Goal: Information Seeking & Learning: Learn about a topic

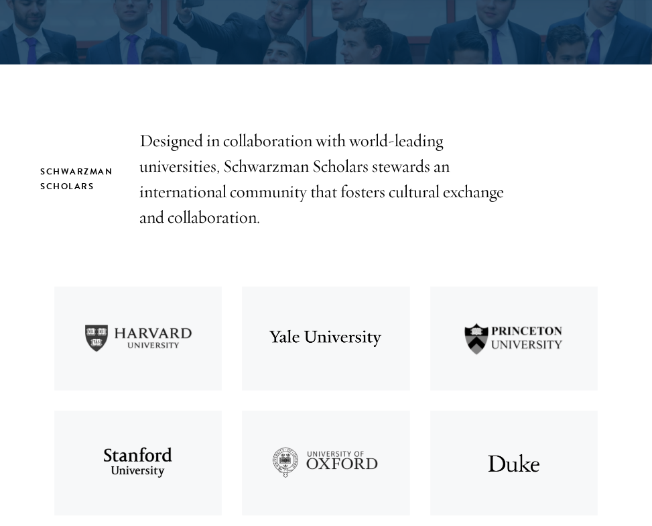
scroll to position [417, 0]
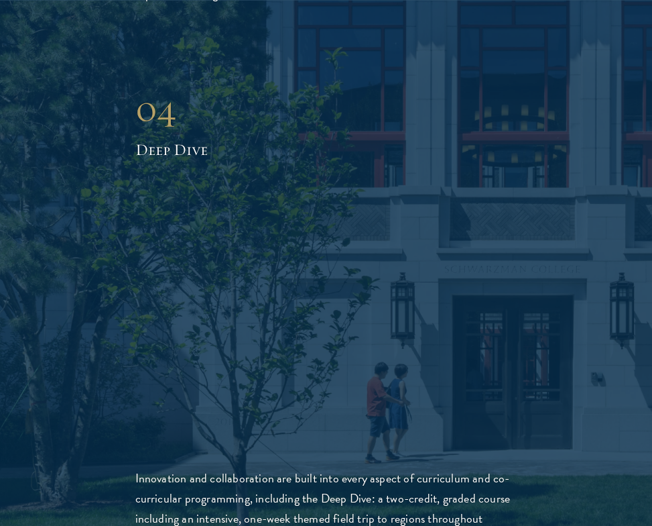
scroll to position [3637, 0]
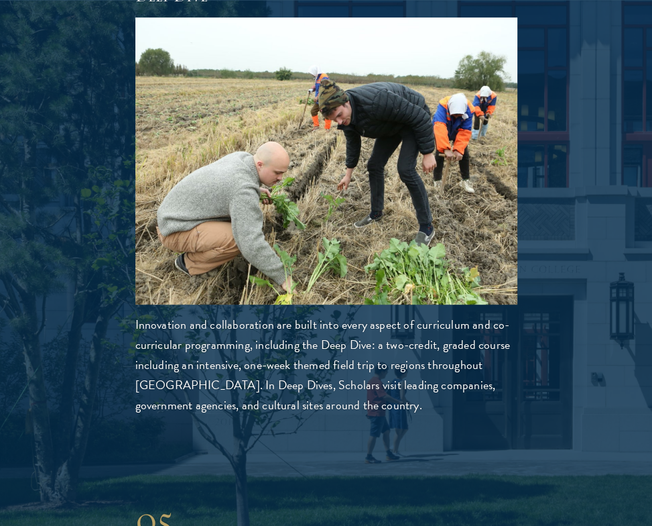
click at [323, 337] on p "Innovation and collaboration are built into every aspect of curriculum and co-c…" at bounding box center [326, 365] width 382 height 101
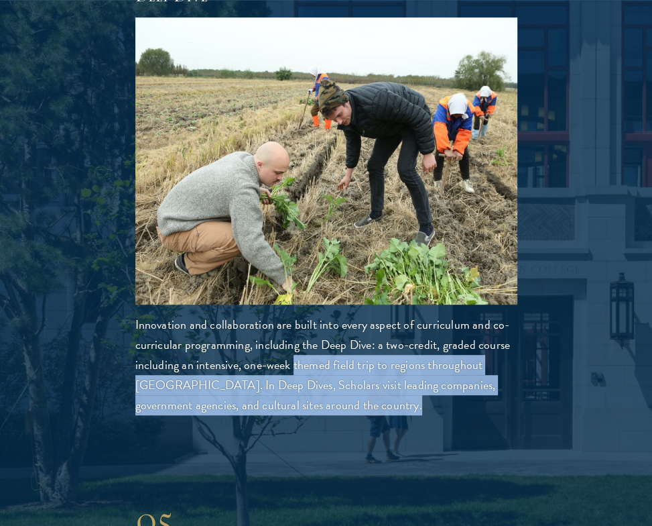
drag, startPoint x: 323, startPoint y: 337, endPoint x: 310, endPoint y: 374, distance: 38.4
click at [310, 374] on p "Innovation and collaboration are built into every aspect of curriculum and co-c…" at bounding box center [326, 365] width 382 height 101
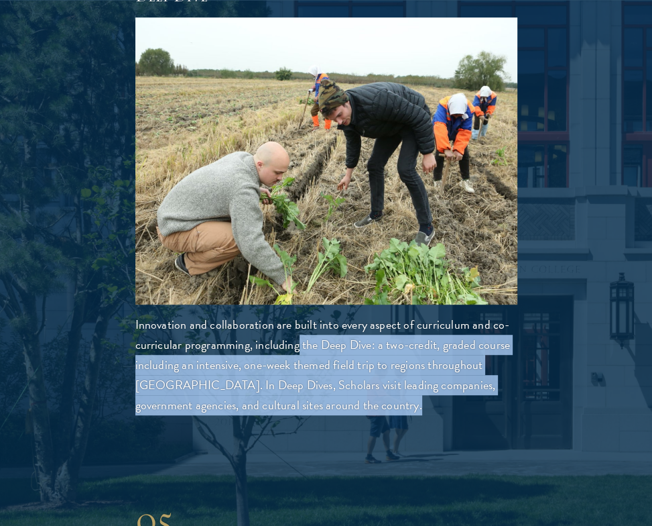
drag, startPoint x: 310, startPoint y: 374, endPoint x: 294, endPoint y: 323, distance: 53.7
click at [294, 323] on p "Innovation and collaboration are built into every aspect of curriculum and co-c…" at bounding box center [326, 365] width 382 height 101
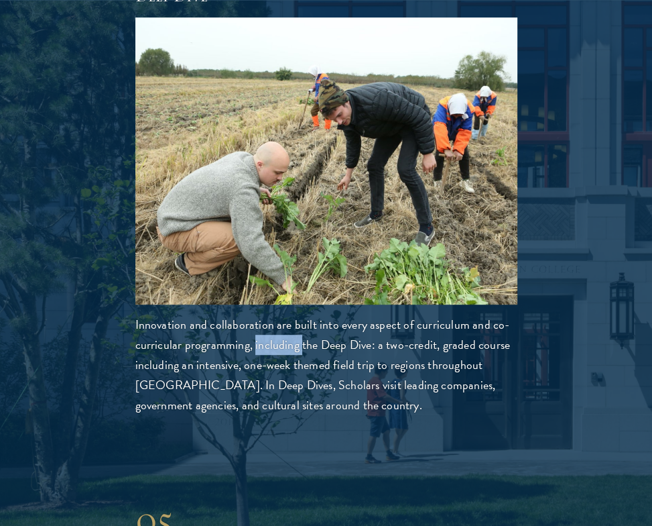
click at [294, 323] on p "Innovation and collaboration are built into every aspect of curriculum and co-c…" at bounding box center [326, 365] width 382 height 101
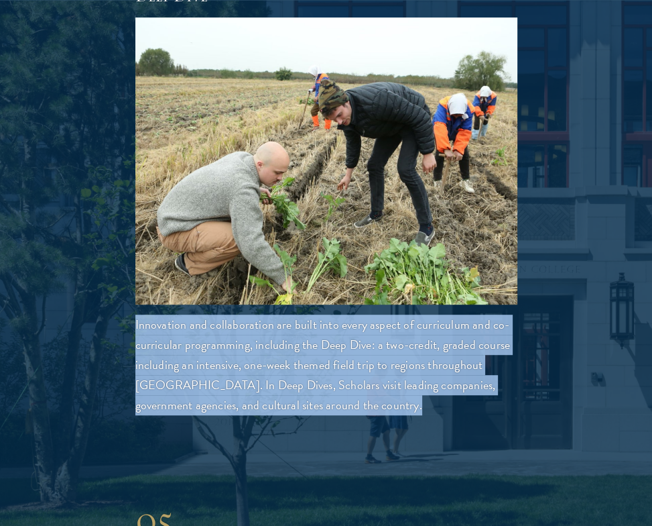
click at [294, 323] on p "Innovation and collaboration are built into every aspect of curriculum and co-c…" at bounding box center [326, 365] width 382 height 101
drag, startPoint x: 294, startPoint y: 323, endPoint x: 300, endPoint y: 335, distance: 14.1
click at [300, 335] on p "Innovation and collaboration are built into every aspect of curriculum and co-c…" at bounding box center [326, 365] width 382 height 101
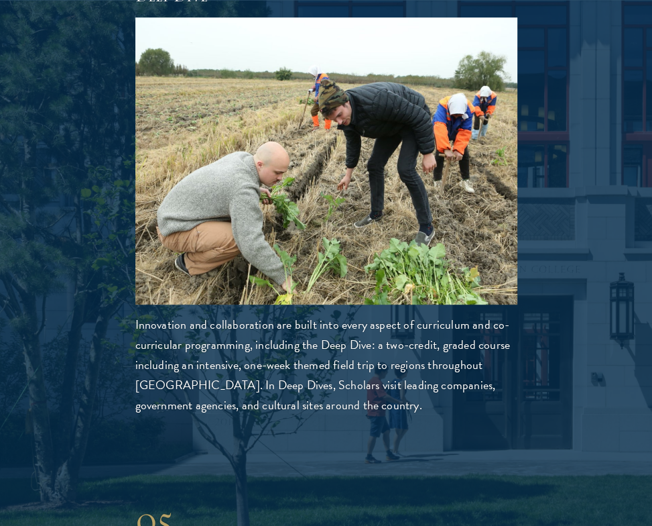
click at [300, 324] on p "Innovation and collaboration are built into every aspect of curriculum and co-c…" at bounding box center [326, 365] width 382 height 101
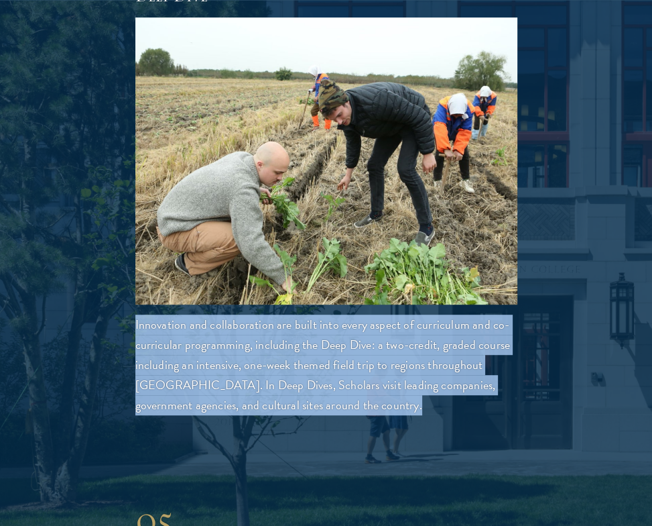
drag, startPoint x: 300, startPoint y: 324, endPoint x: 312, endPoint y: 377, distance: 54.5
click at [312, 377] on p "Innovation and collaboration are built into every aspect of curriculum and co-c…" at bounding box center [326, 365] width 382 height 101
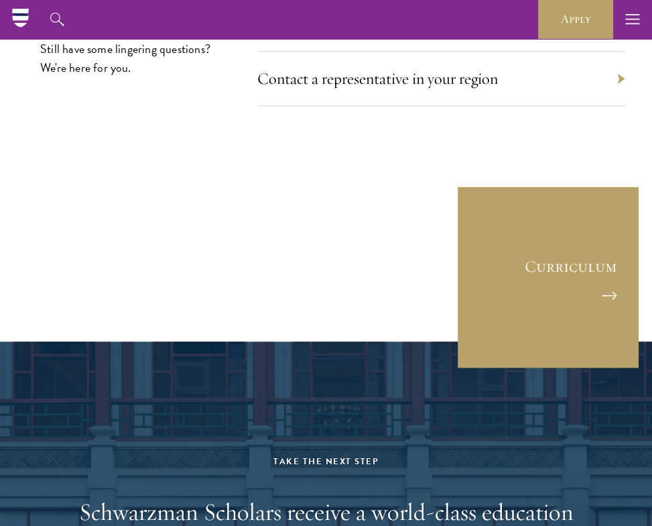
scroll to position [7606, 0]
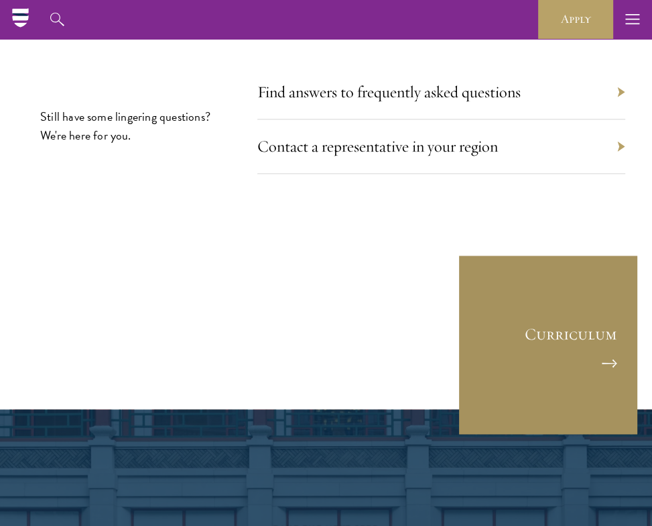
click at [526, 262] on link "Curriculum" at bounding box center [548, 344] width 181 height 181
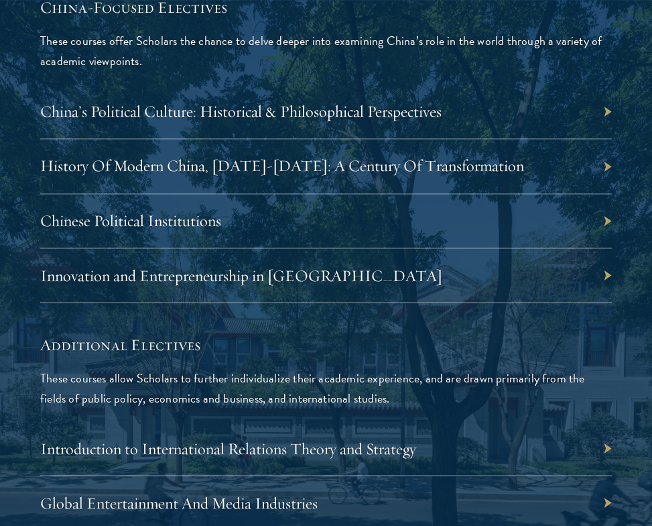
scroll to position [4689, 0]
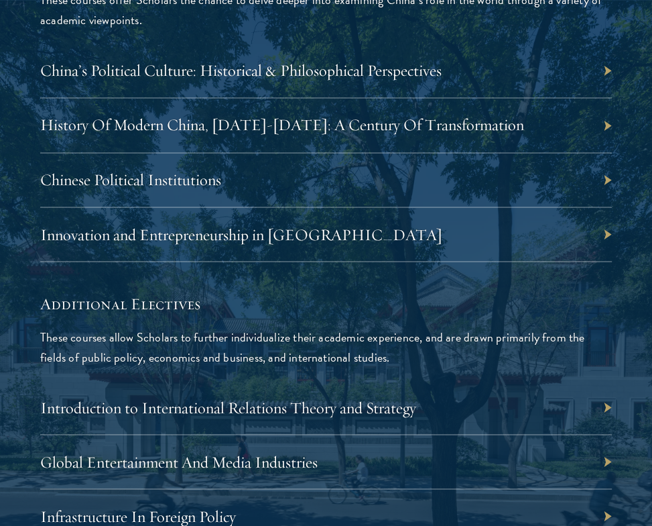
click at [329, 292] on h5 "Additional Electives" at bounding box center [326, 303] width 572 height 23
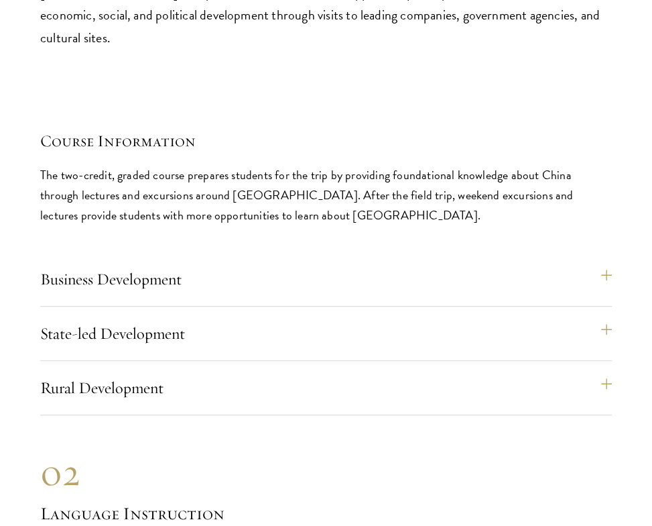
scroll to position [6969, 0]
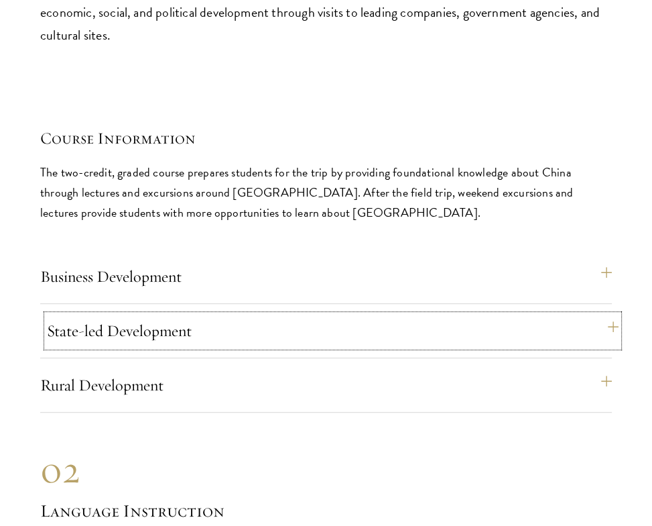
click at [204, 315] on button "State-led Development" at bounding box center [333, 331] width 572 height 32
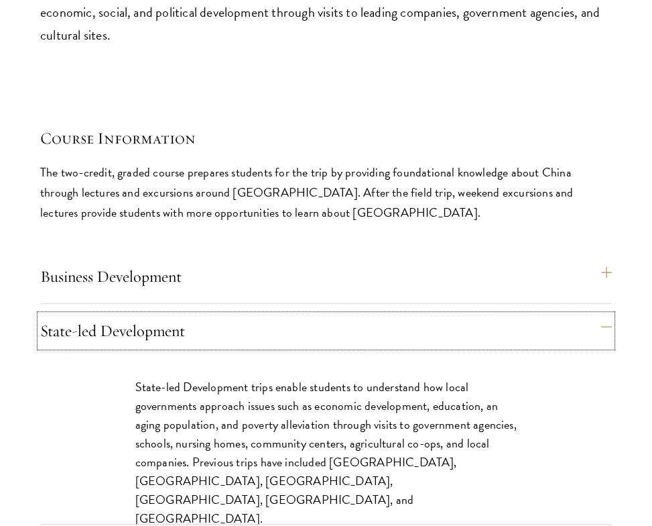
scroll to position [6990, 0]
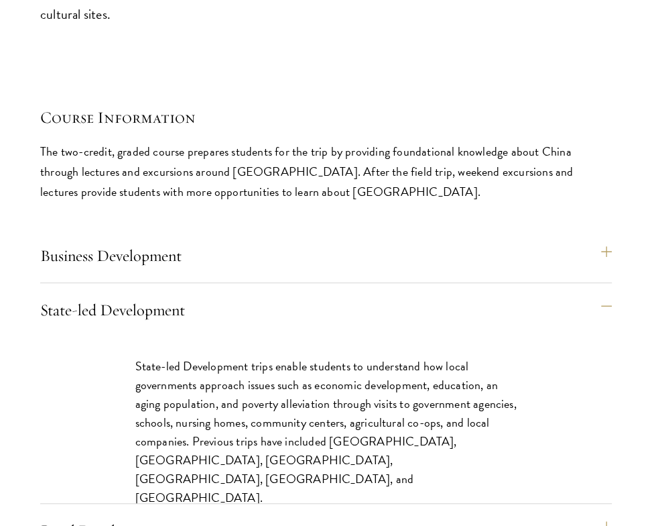
click at [319, 361] on p "State-led Development trips enable students to understand how local governments…" at bounding box center [326, 432] width 382 height 151
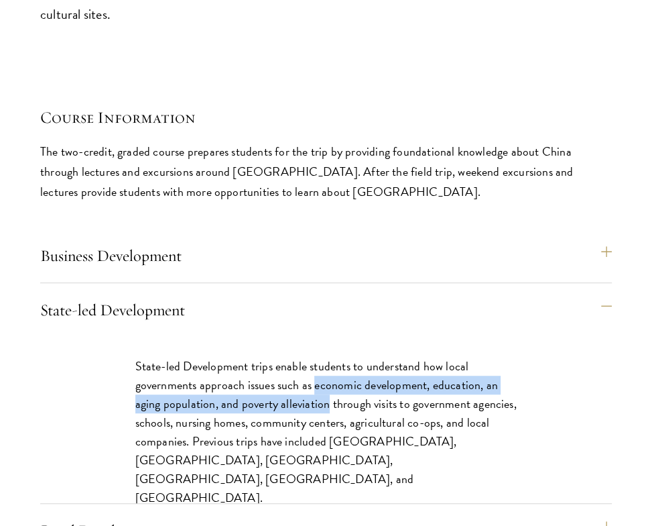
drag, startPoint x: 319, startPoint y: 361, endPoint x: 295, endPoint y: 378, distance: 29.4
click at [295, 378] on p "State-led Development trips enable students to understand how local governments…" at bounding box center [326, 432] width 382 height 151
drag, startPoint x: 295, startPoint y: 378, endPoint x: 337, endPoint y: 365, distance: 44.1
click at [337, 365] on p "State-led Development trips enable students to understand how local governments…" at bounding box center [326, 432] width 382 height 151
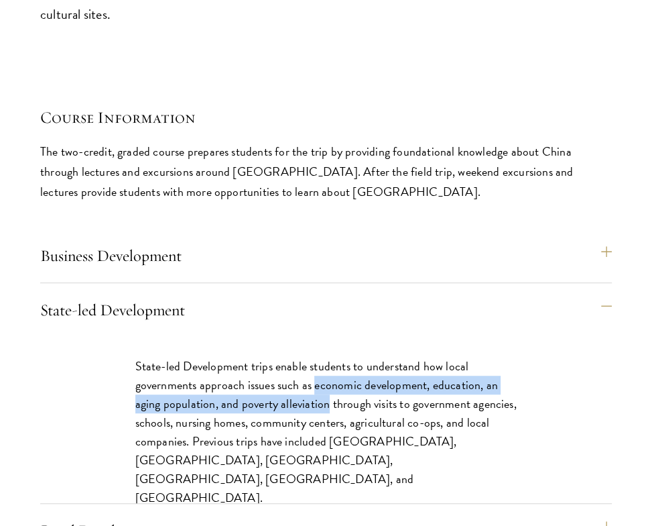
click at [337, 365] on p "State-led Development trips enable students to understand how local governments…" at bounding box center [326, 432] width 382 height 151
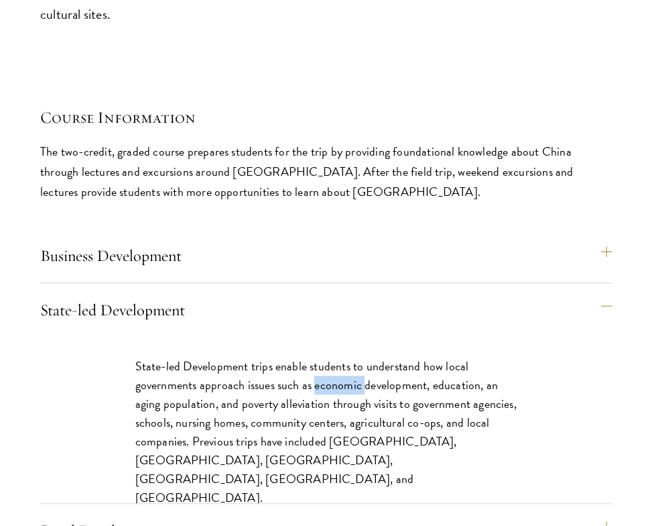
click at [337, 365] on p "State-led Development trips enable students to understand how local governments…" at bounding box center [326, 432] width 382 height 151
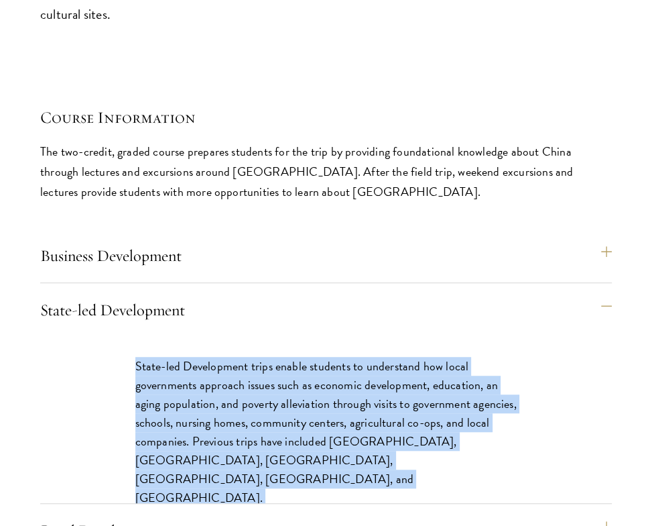
drag, startPoint x: 337, startPoint y: 365, endPoint x: 345, endPoint y: 376, distance: 13.6
click at [345, 376] on p "State-led Development trips enable students to understand how local governments…" at bounding box center [326, 432] width 382 height 151
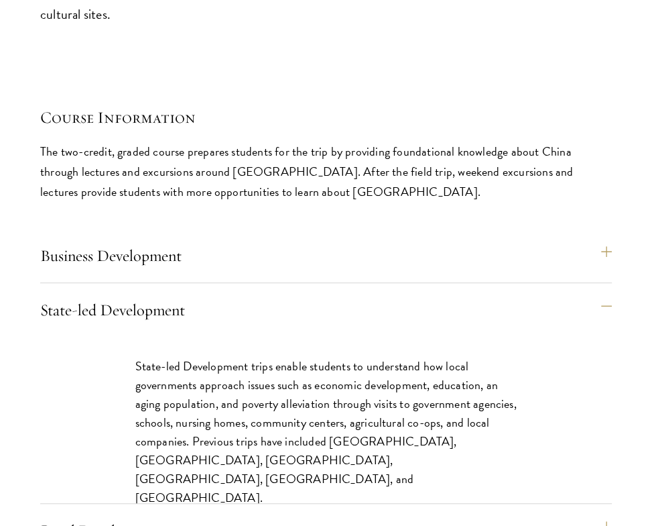
click at [286, 397] on p "State-led Development trips enable students to understand how local governments…" at bounding box center [326, 432] width 382 height 151
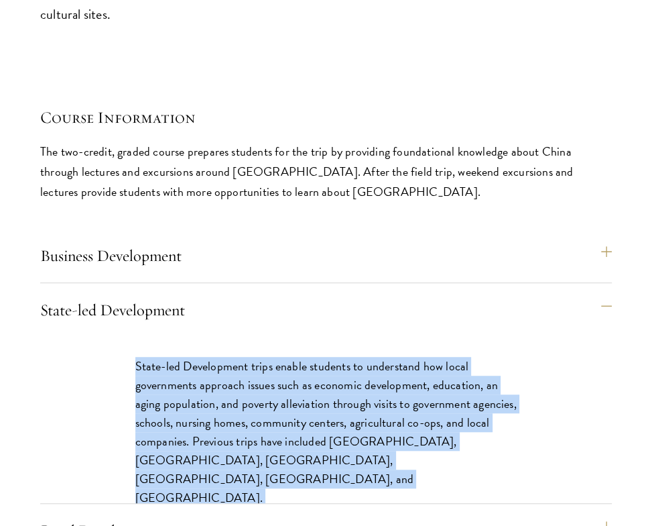
click at [286, 397] on p "State-led Development trips enable students to understand how local governments…" at bounding box center [326, 432] width 382 height 151
copy div "State-led Development trips enable students to understand how local governments…"
click at [285, 337] on div "State-led Development trips enable students to understand how local governments…" at bounding box center [326, 439] width 463 height 205
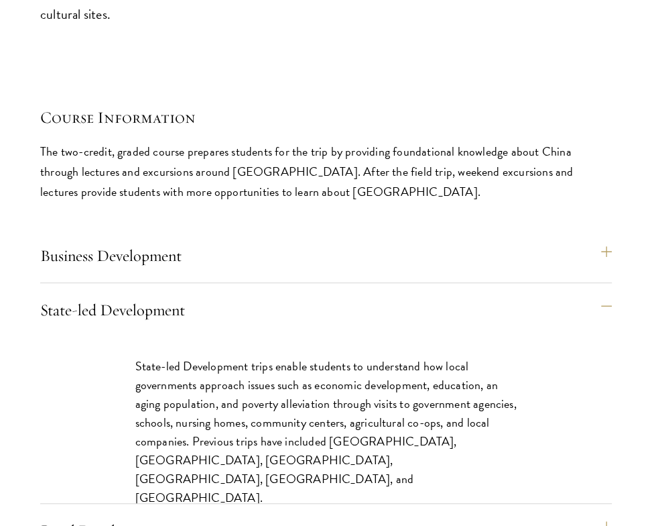
click at [352, 192] on div "Course Information The two-credit, graded course prepares students for the trip…" at bounding box center [326, 331] width 572 height 451
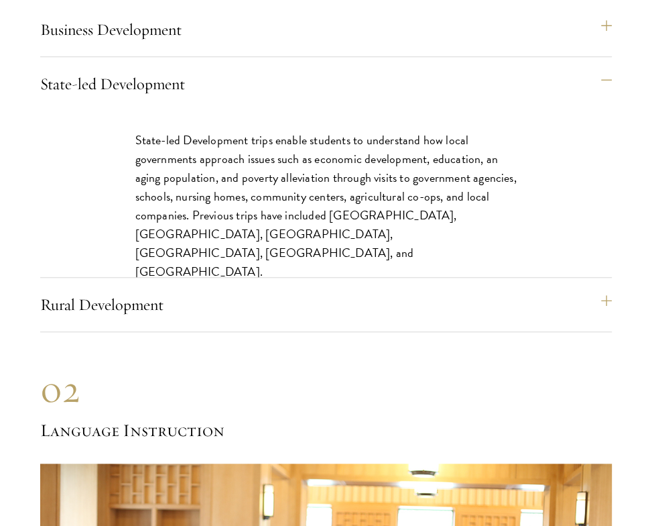
scroll to position [7210, 0]
